Goal: Task Accomplishment & Management: Use online tool/utility

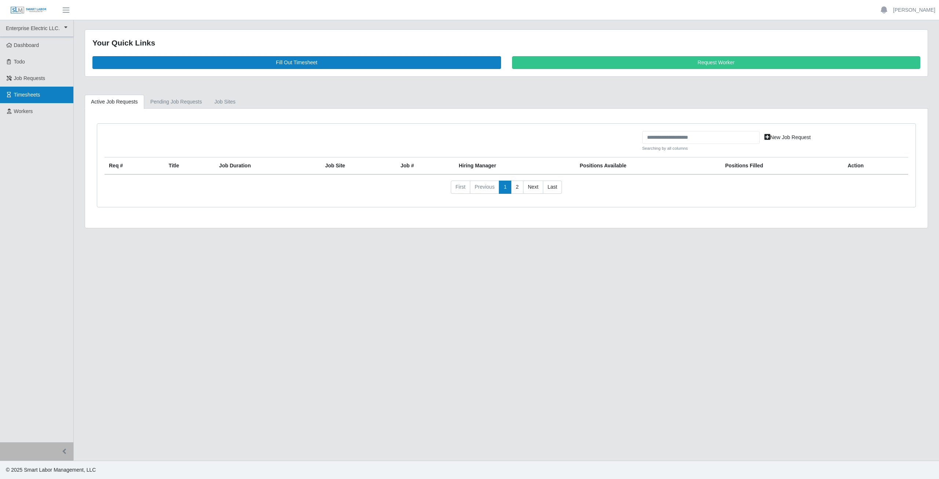
click at [28, 96] on span "Timesheets" at bounding box center [27, 95] width 26 height 6
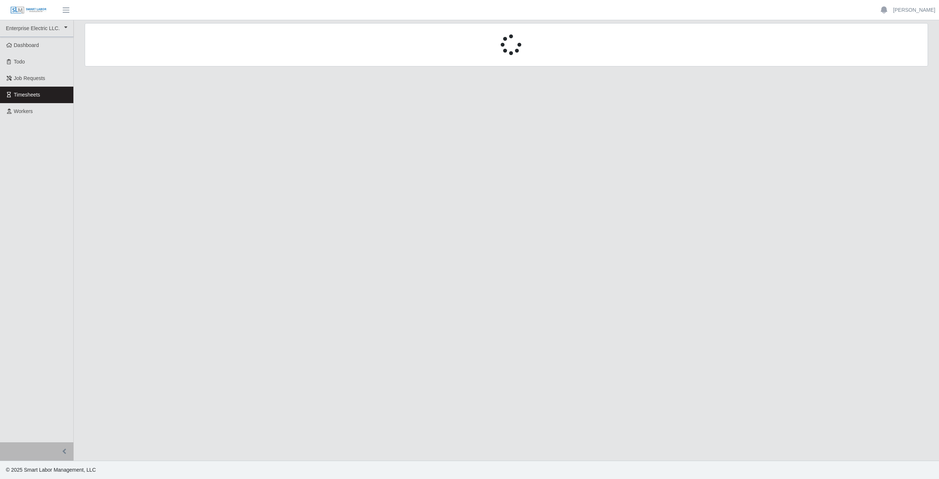
click at [580, 141] on main at bounding box center [507, 240] width 866 height 440
click at [34, 95] on span "Timesheets" at bounding box center [27, 95] width 26 height 6
click at [33, 95] on span "Timesheets" at bounding box center [27, 95] width 26 height 6
